Goal: Task Accomplishment & Management: Complete application form

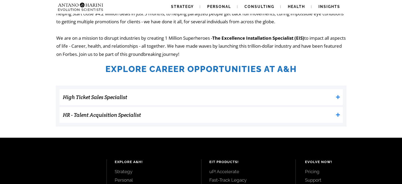
scroll to position [132, 0]
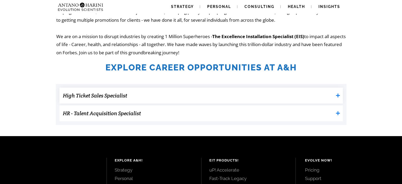
click at [140, 95] on h3 "High Ticket Sales Specialist" at bounding box center [198, 95] width 271 height 11
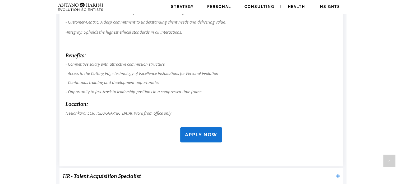
scroll to position [460, 0]
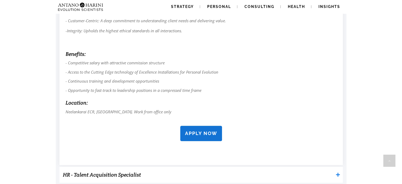
click at [190, 137] on link "APPLY NOW" at bounding box center [201, 133] width 42 height 15
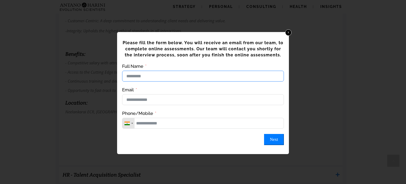
click at [144, 75] on input "Full Name" at bounding box center [203, 76] width 162 height 11
click at [290, 31] on link "x" at bounding box center [288, 32] width 7 height 7
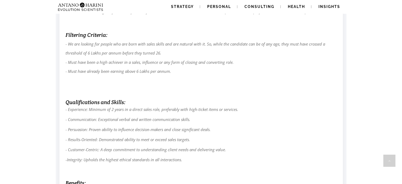
scroll to position [331, 0]
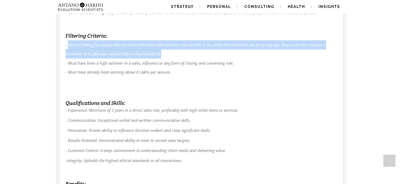
drag, startPoint x: 68, startPoint y: 43, endPoint x: 163, endPoint y: 55, distance: 95.5
click at [163, 55] on p "- We are looking for people who are born with sales skills and are natural with…" at bounding box center [201, 67] width 271 height 55
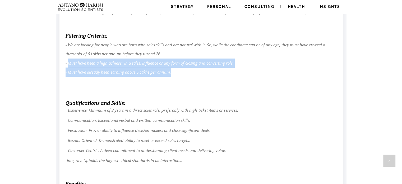
drag, startPoint x: 69, startPoint y: 63, endPoint x: 237, endPoint y: 70, distance: 168.6
click at [237, 70] on p "- We are looking for people who are born with sales skills and are natural with…" at bounding box center [201, 67] width 271 height 55
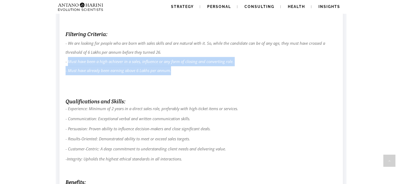
scroll to position [332, 0]
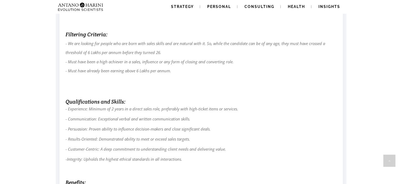
click at [231, 90] on p "- We are looking for people who are born with sales skills and are natural with…" at bounding box center [201, 66] width 271 height 55
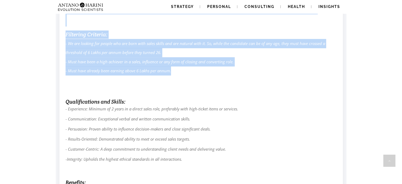
drag, startPoint x: 64, startPoint y: 33, endPoint x: 184, endPoint y: 71, distance: 125.5
click at [184, 71] on div "Key Responsibilities : - Enquiry Management: Engage with enquires generated thr…" at bounding box center [202, 98] width 284 height 390
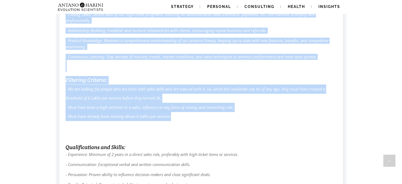
scroll to position [288, 0]
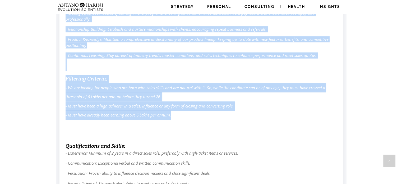
click at [222, 84] on p "- We are looking for people who are born with sales skills and are natural with…" at bounding box center [201, 110] width 271 height 55
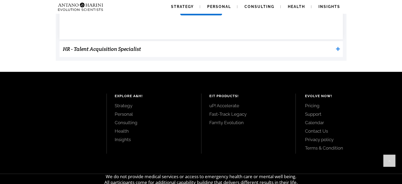
scroll to position [586, 0]
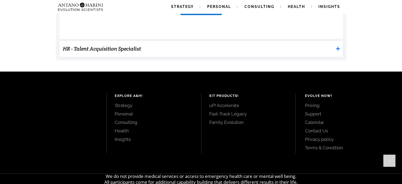
click at [222, 49] on h3 "HR - Talent Acquisition Specialist" at bounding box center [198, 48] width 271 height 11
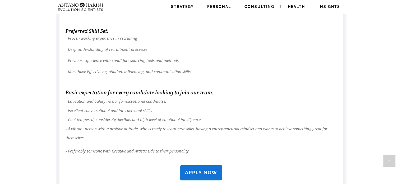
scroll to position [789, 0]
